Goal: Check status: Check status

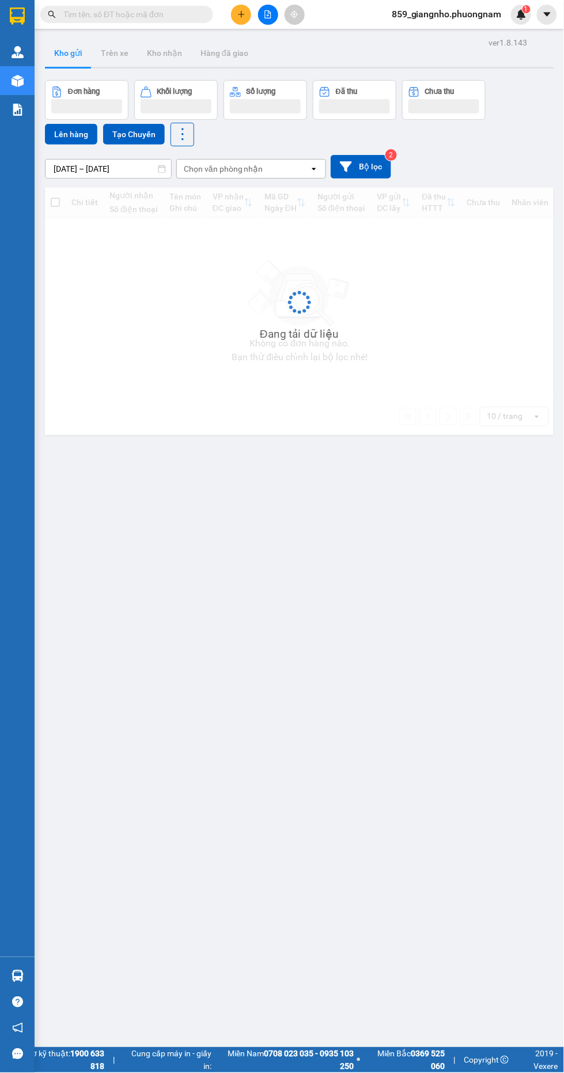
click at [130, 13] on input "text" at bounding box center [131, 14] width 136 height 13
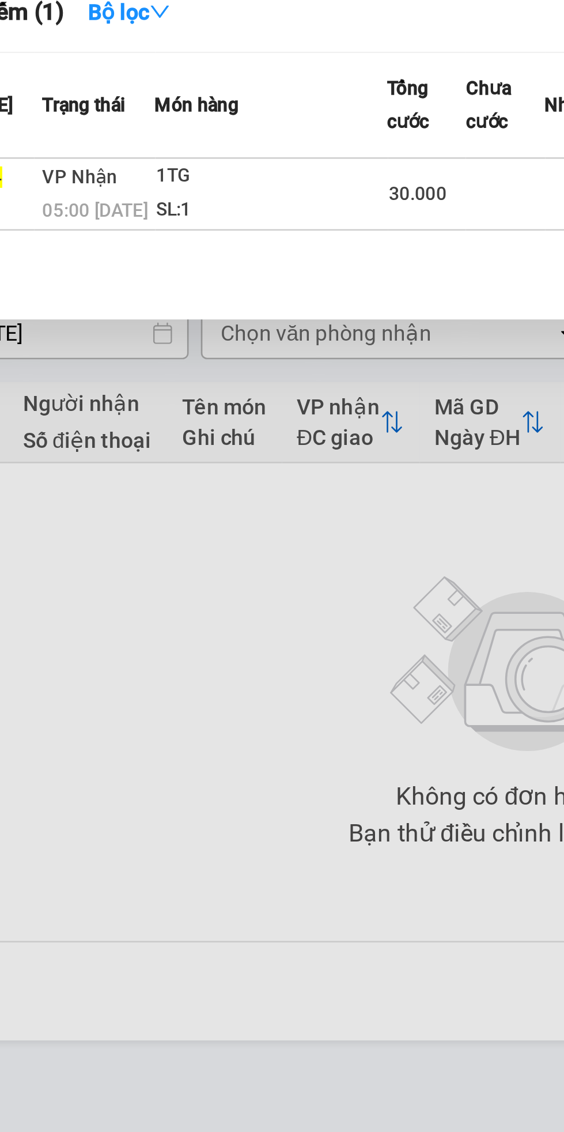
type input "Qc2509130014"
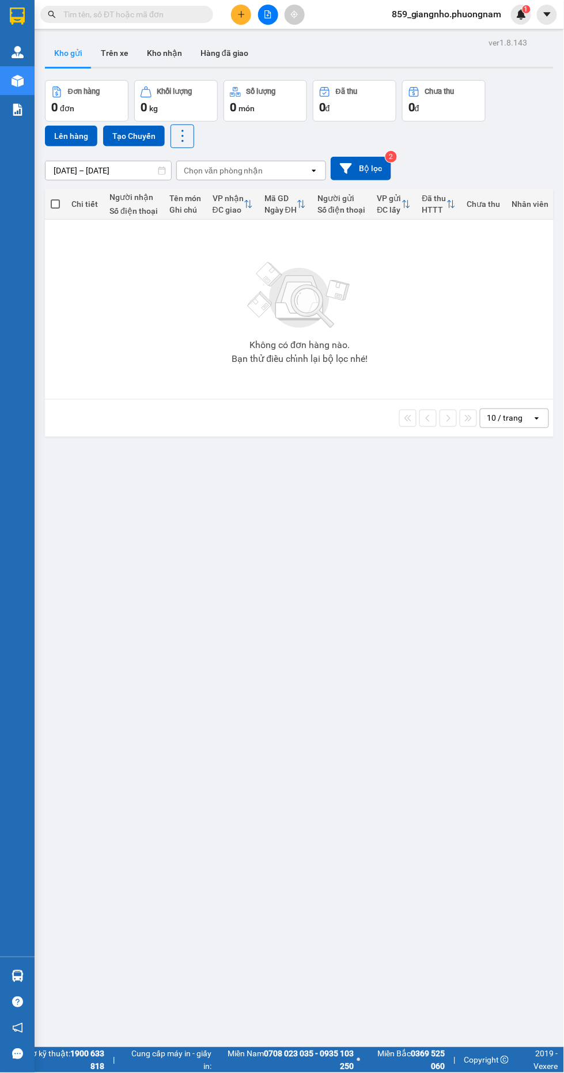
click at [154, 20] on input "text" at bounding box center [131, 14] width 136 height 13
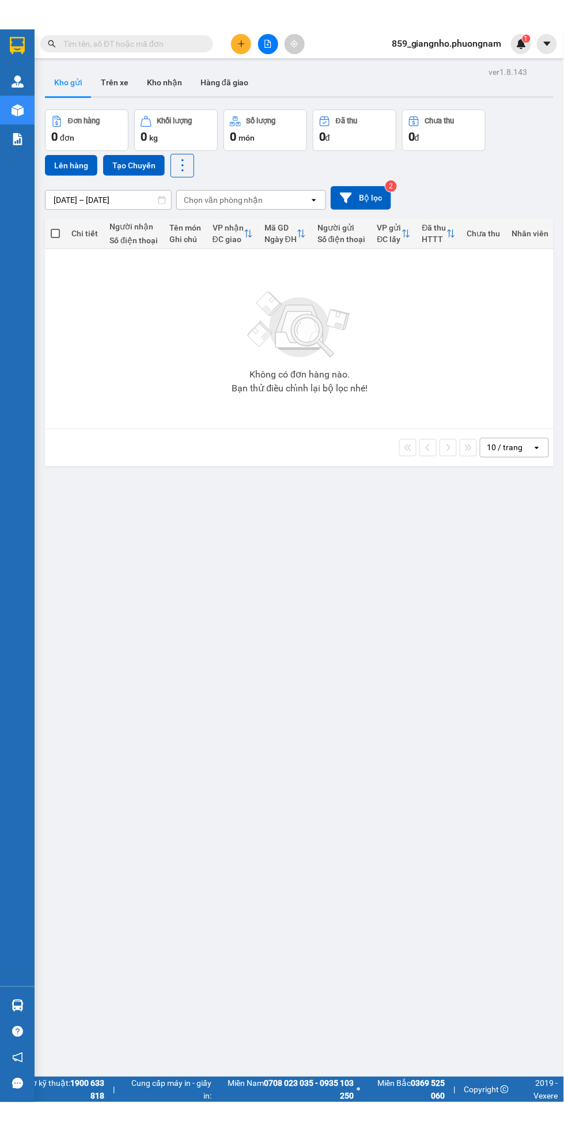
scroll to position [69, 0]
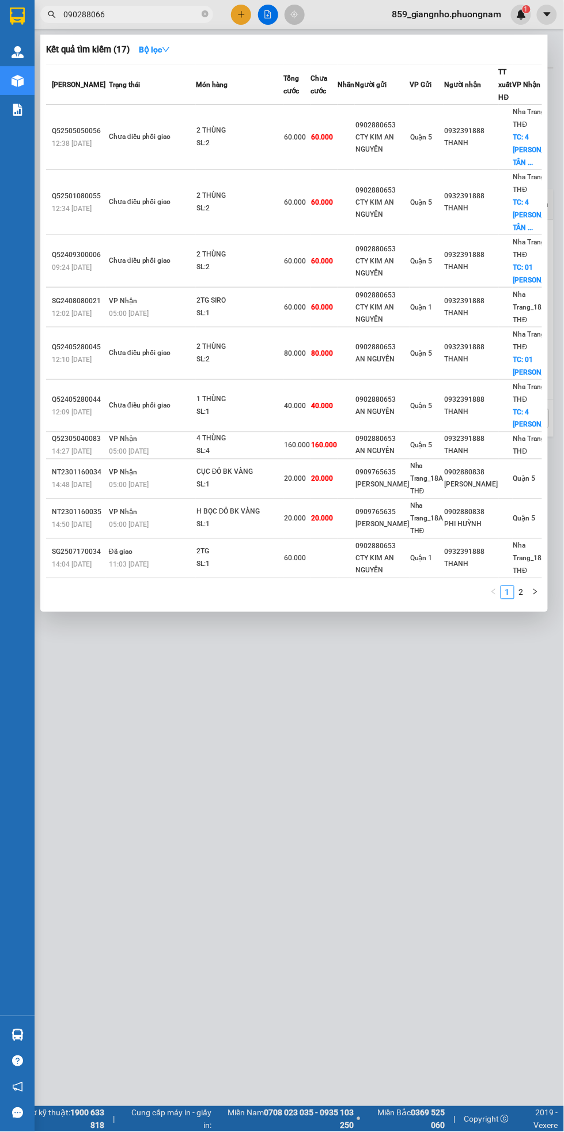
type input "0902880664"
